Goal: Navigation & Orientation: Find specific page/section

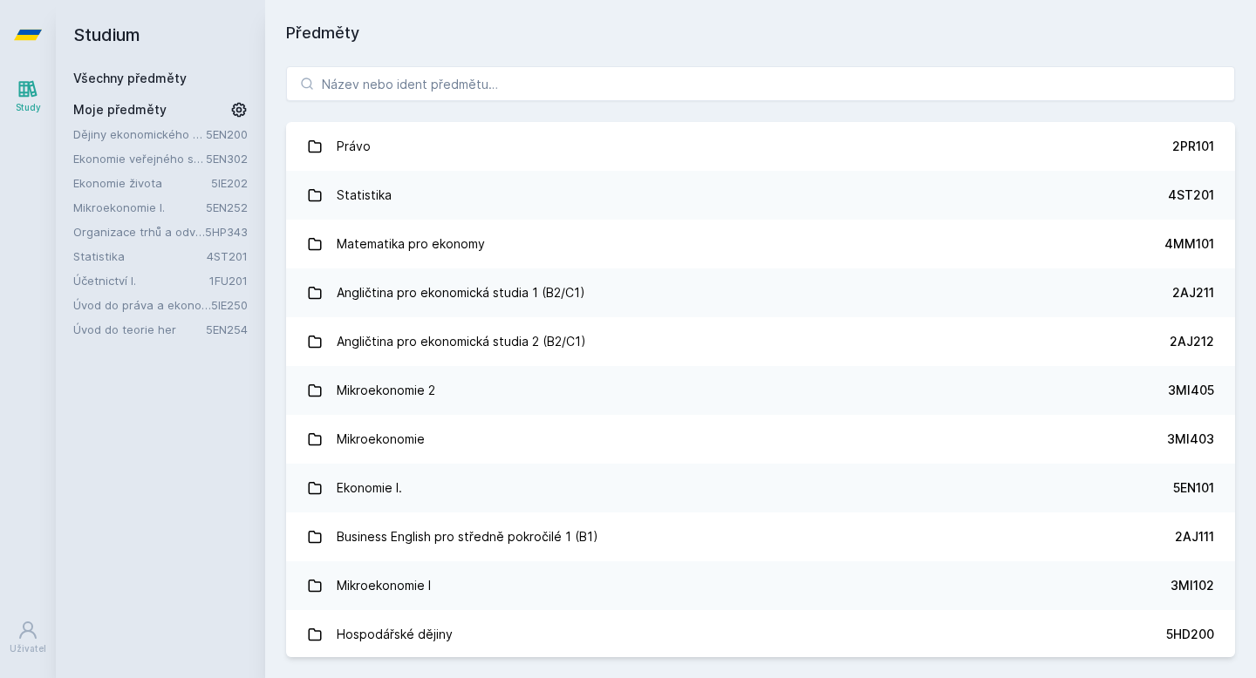
click at [149, 137] on link "Dějiny ekonomického myšlení" at bounding box center [139, 134] width 133 height 17
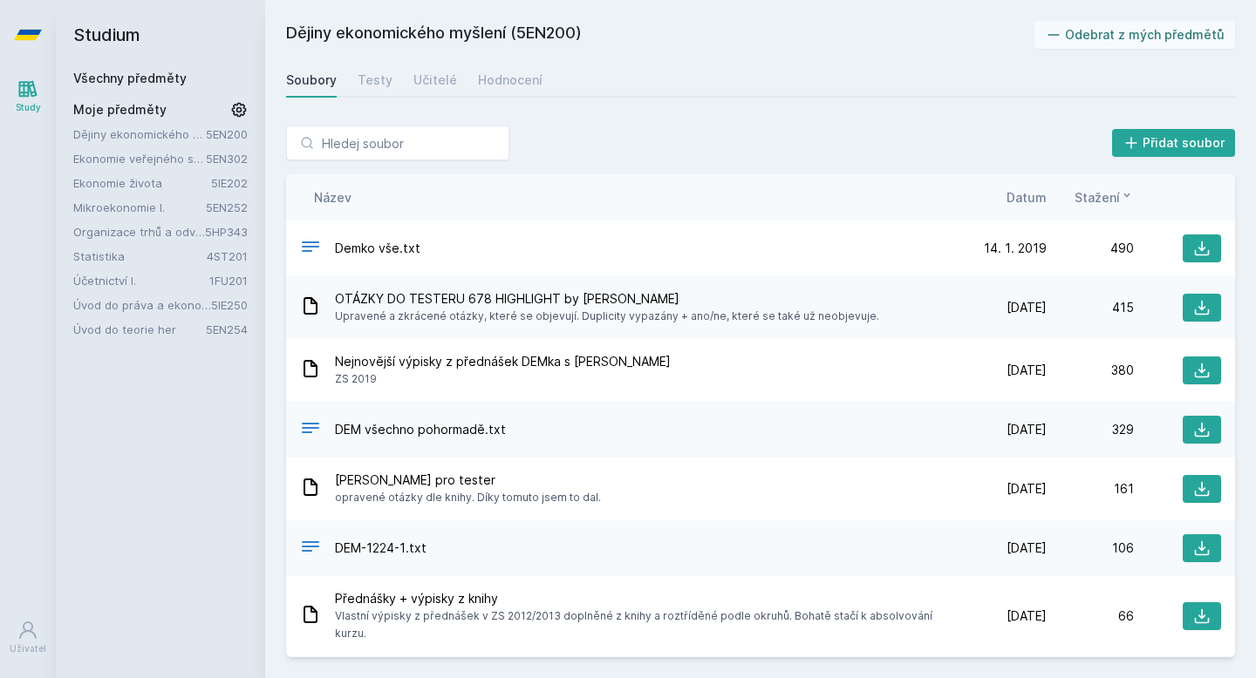
click at [161, 304] on link "Úvod do práva a ekonomie" at bounding box center [142, 304] width 138 height 17
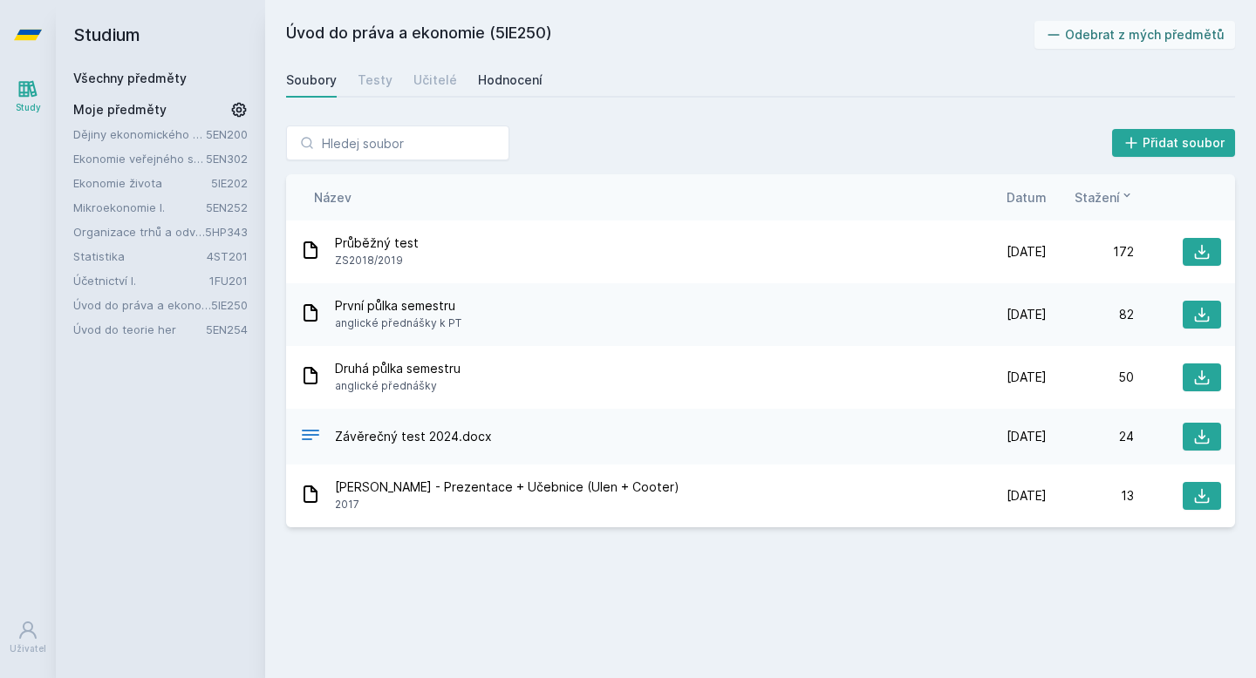
click at [508, 81] on div "Hodnocení" at bounding box center [510, 80] width 65 height 17
